Goal: Navigation & Orientation: Find specific page/section

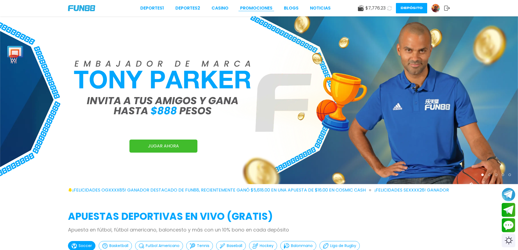
click at [263, 6] on link "Promociones" at bounding box center [256, 8] width 32 height 7
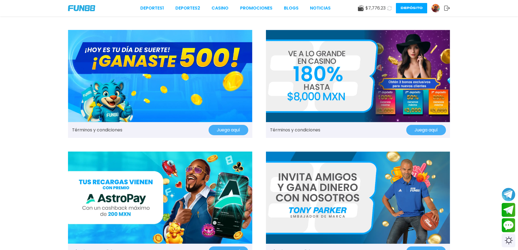
click at [438, 6] on img at bounding box center [436, 8] width 8 height 8
